Goal: Task Accomplishment & Management: Complete application form

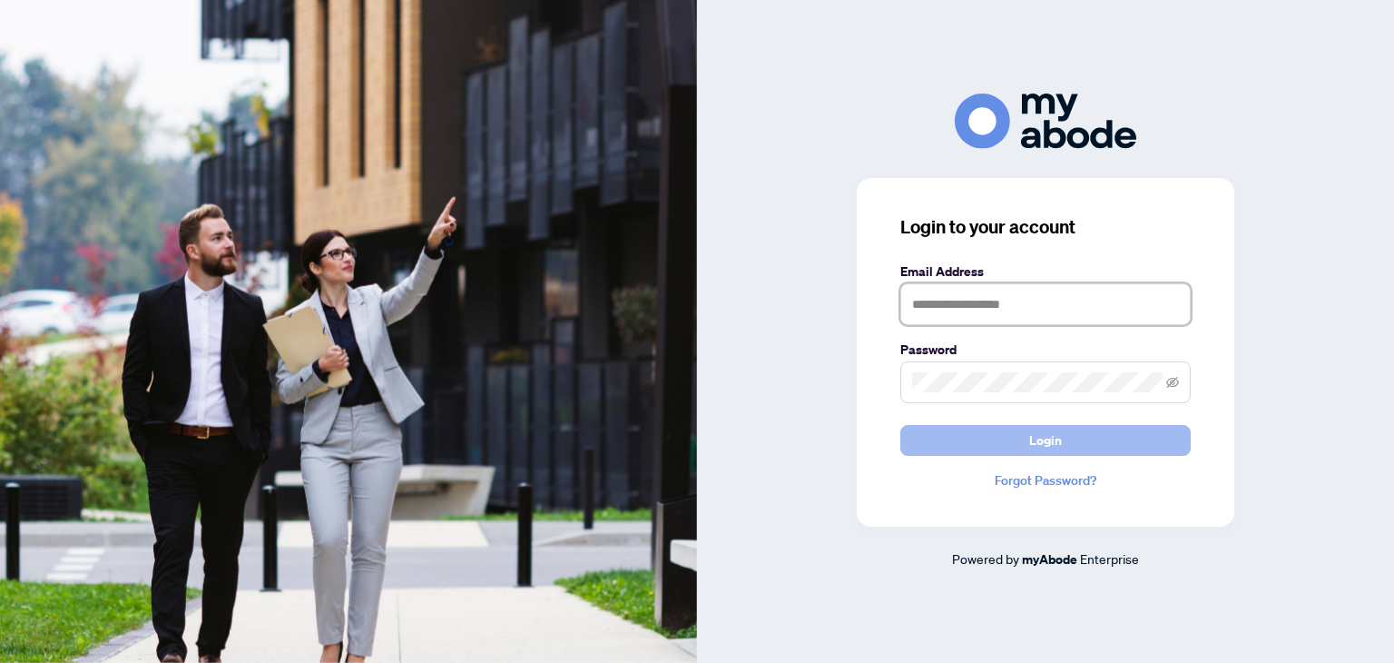
type input "**********"
click at [951, 436] on button "Login" at bounding box center [1046, 440] width 291 height 31
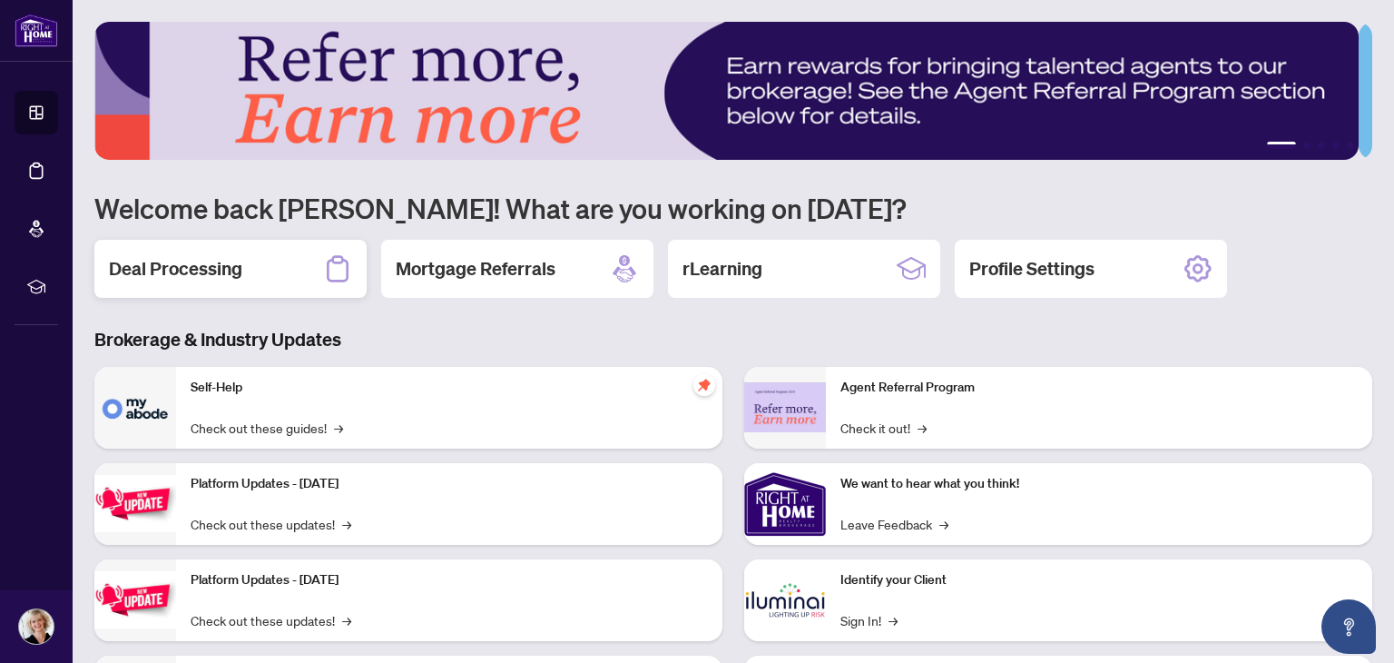
click at [185, 256] on h2 "Deal Processing" at bounding box center [175, 268] width 133 height 25
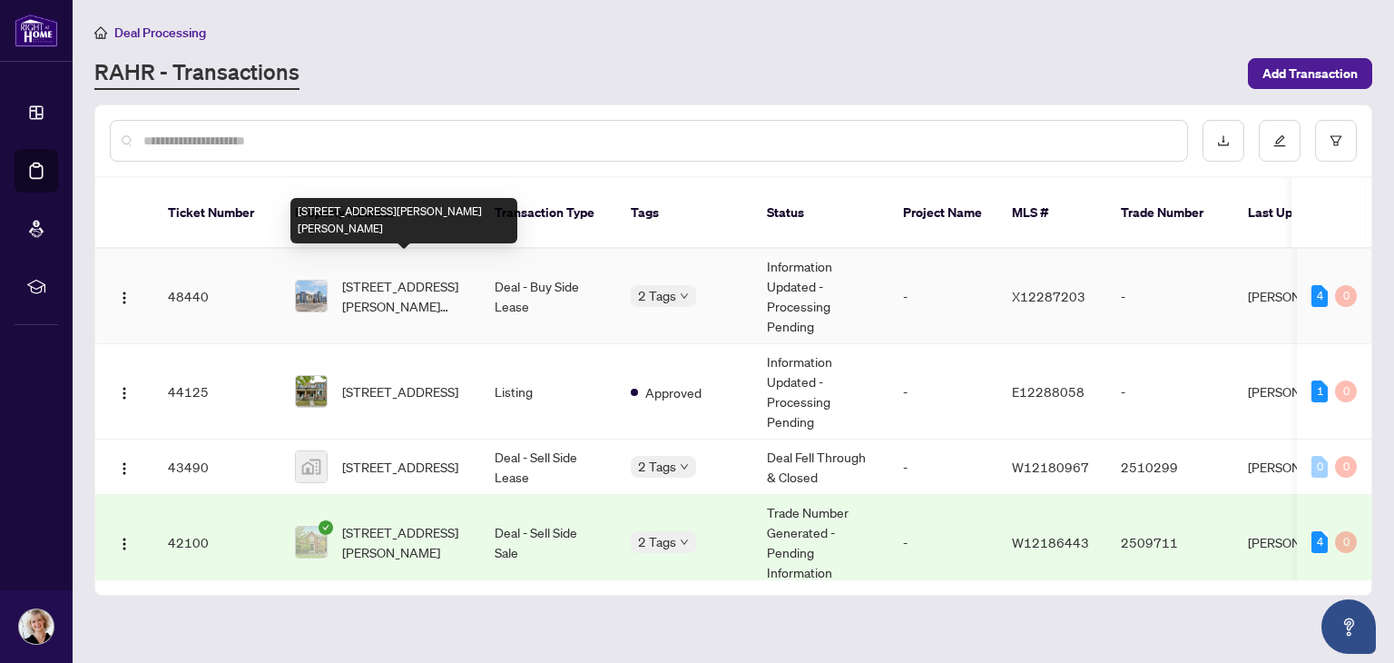
click at [379, 276] on span "229-10 MALLARD Tr, Hamilton, Ontario L8B 2A7, Canada" at bounding box center [403, 296] width 123 height 40
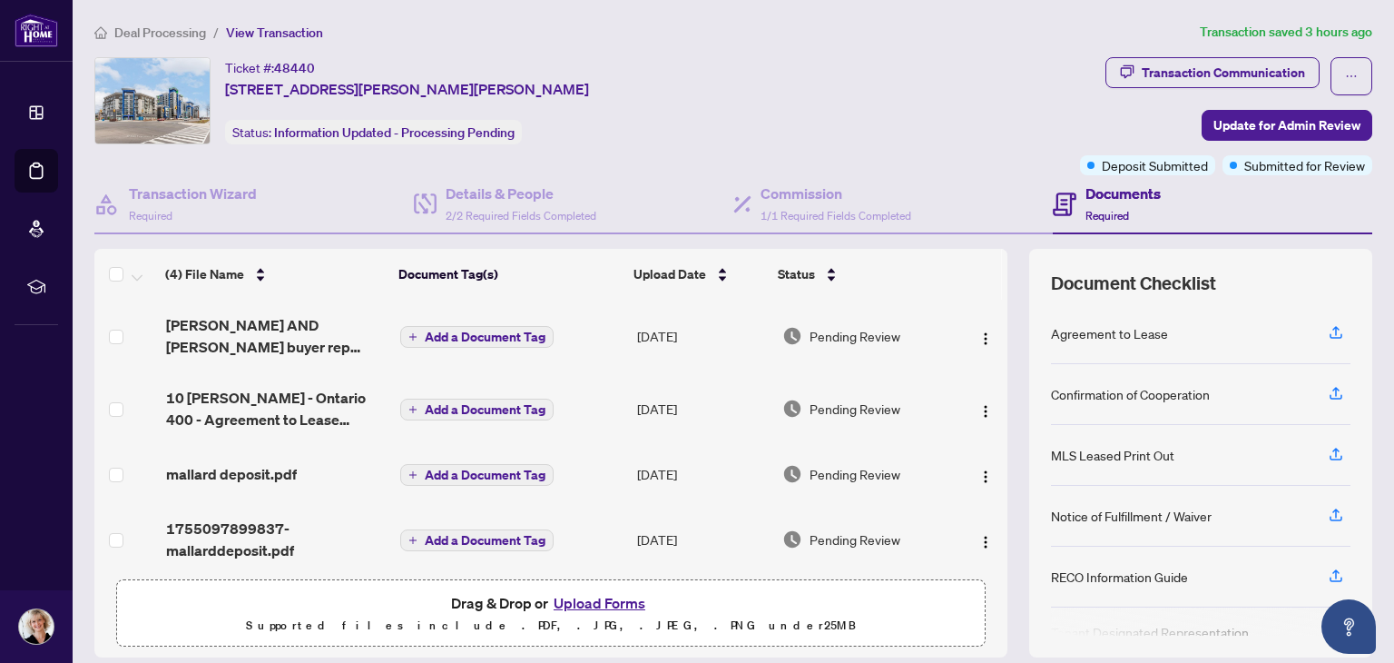
click at [576, 603] on button "Upload Forms" at bounding box center [599, 603] width 103 height 24
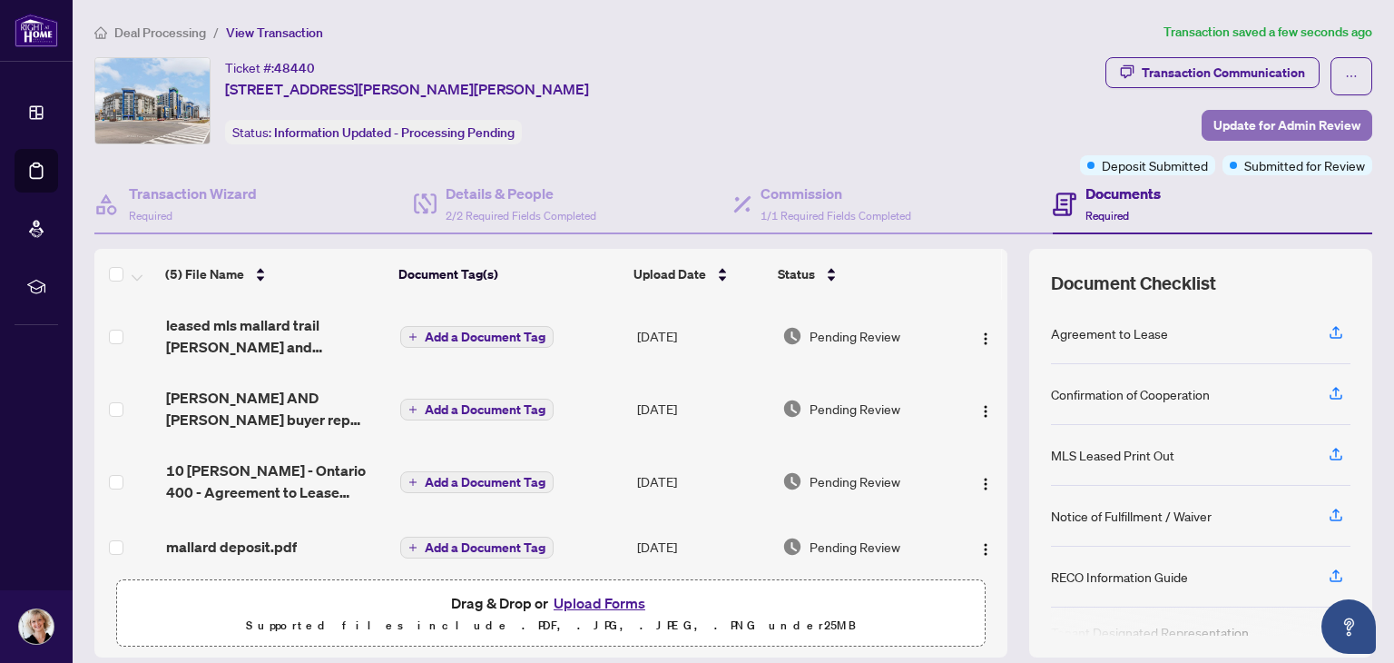
click at [1246, 120] on span "Update for Admin Review" at bounding box center [1287, 125] width 147 height 29
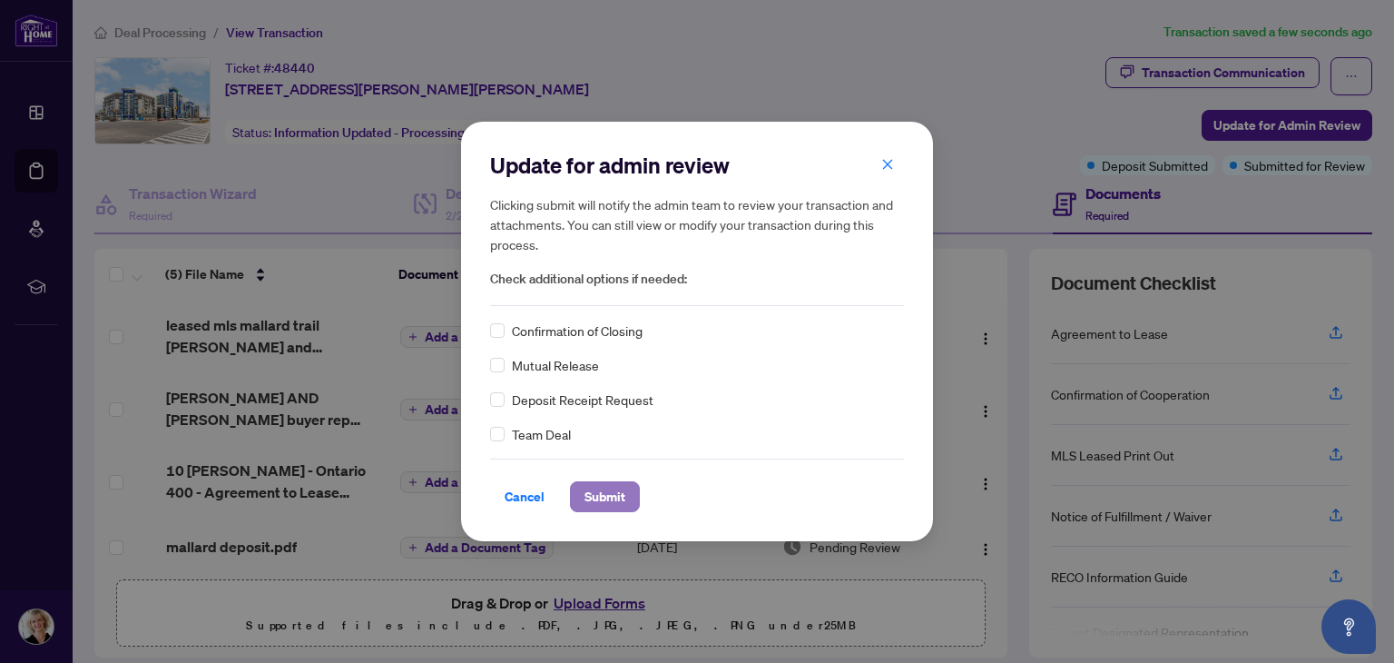
click at [612, 493] on span "Submit" at bounding box center [605, 496] width 41 height 29
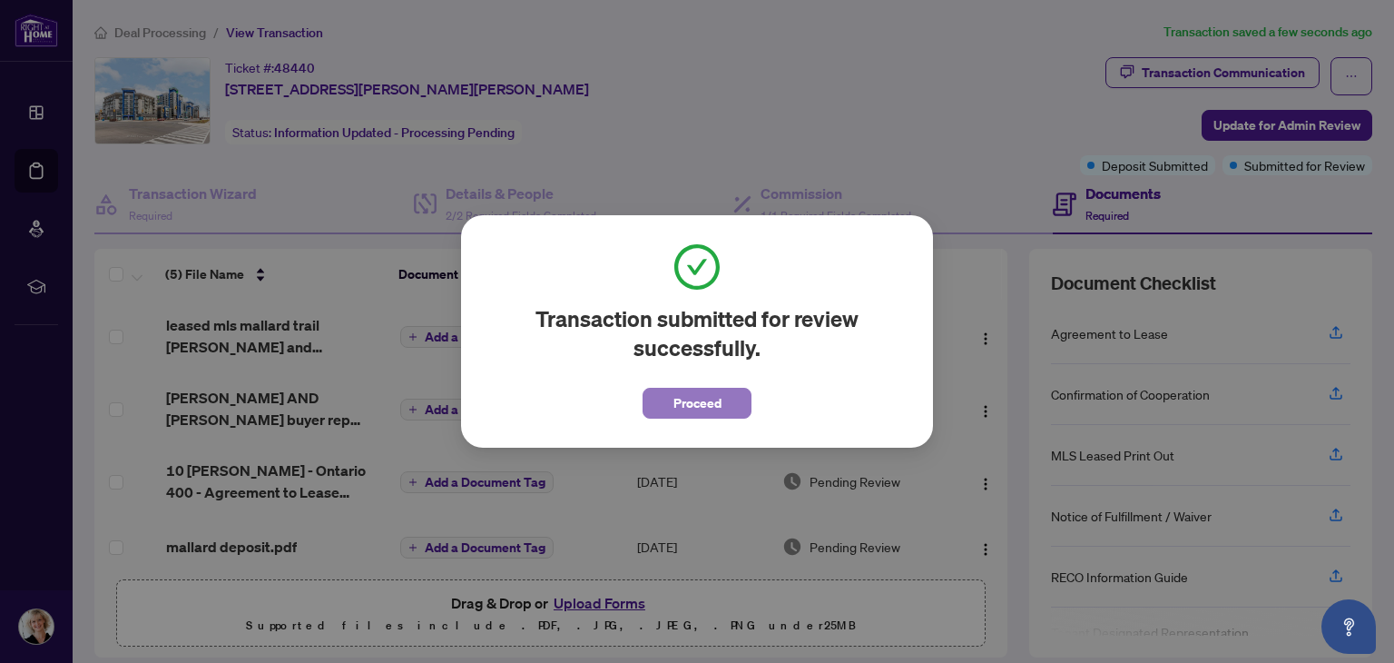
click at [699, 399] on span "Proceed" at bounding box center [698, 403] width 48 height 29
